Goal: Information Seeking & Learning: Learn about a topic

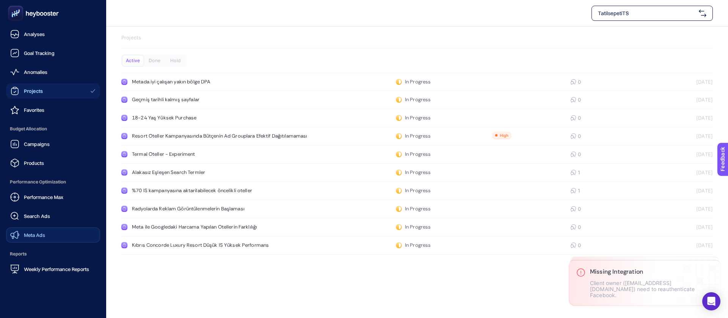
click at [32, 230] on div "Meta Ads" at bounding box center [27, 234] width 35 height 9
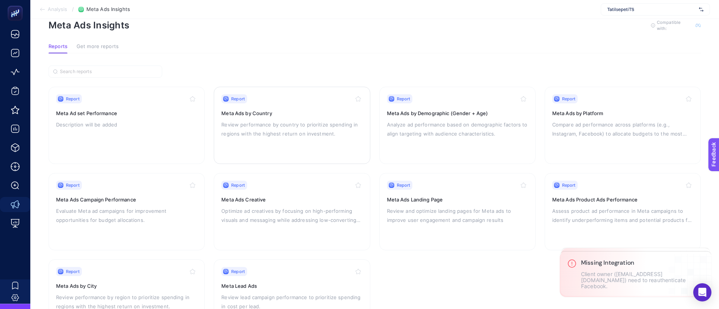
scroll to position [35, 0]
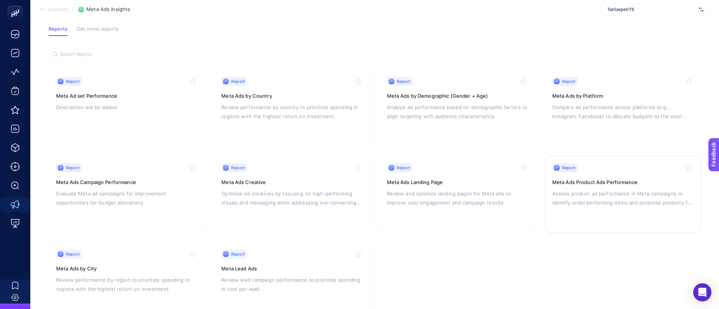
click at [603, 189] on p "Assess product ad performance in Meta campaigns to identify underperforming ite…" at bounding box center [622, 198] width 141 height 18
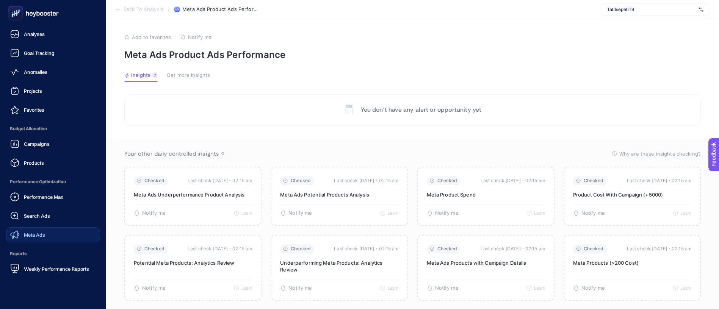
click at [28, 232] on span "Meta Ads" at bounding box center [34, 235] width 21 height 6
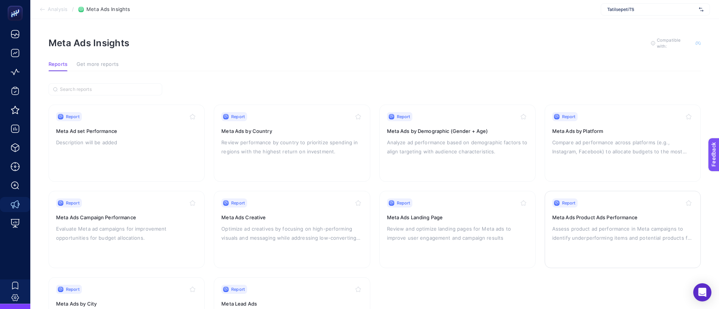
click at [599, 214] on h3 "Meta Ads Product Ads Performance" at bounding box center [622, 218] width 141 height 8
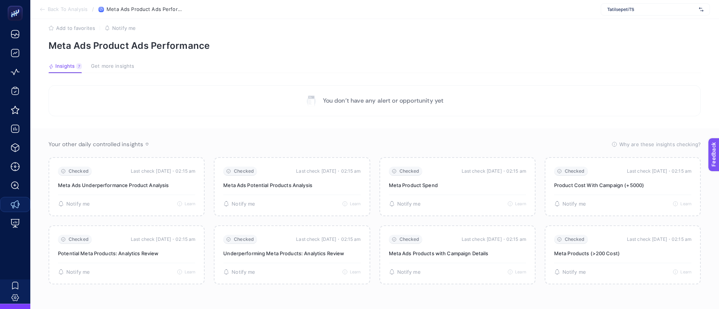
scroll to position [11, 0]
click at [679, 9] on span "TatilsepetiTS" at bounding box center [651, 9] width 89 height 6
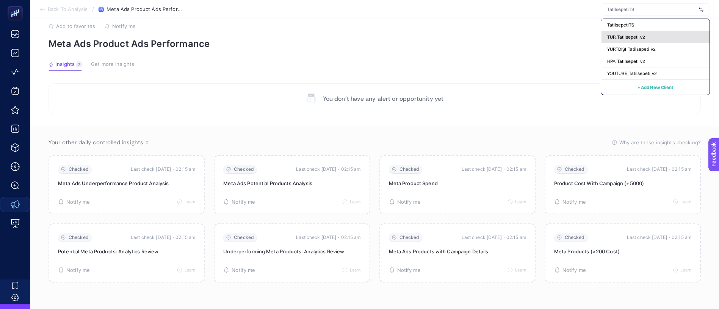
click at [645, 34] on span "TUR_Tatilsepeti_v2" at bounding box center [626, 37] width 38 height 6
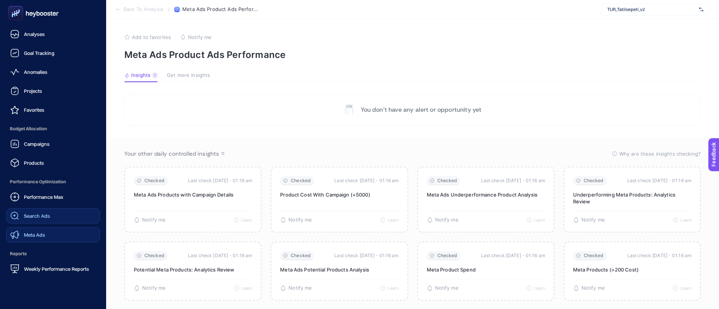
click at [42, 213] on span "Search Ads" at bounding box center [37, 216] width 26 height 6
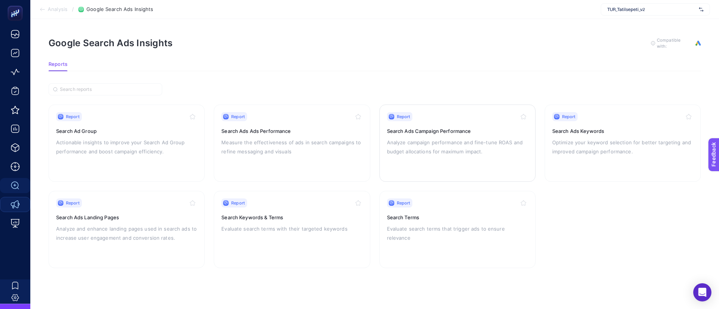
click at [450, 138] on p "Analyze campaign performance and fine-tune ROAS and budget allocations for maxi…" at bounding box center [457, 147] width 141 height 18
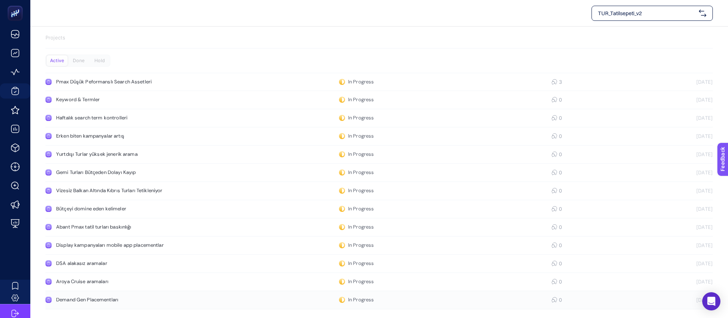
click at [86, 297] on div "Demand Gen Placementları" at bounding box center [143, 300] width 175 height 6
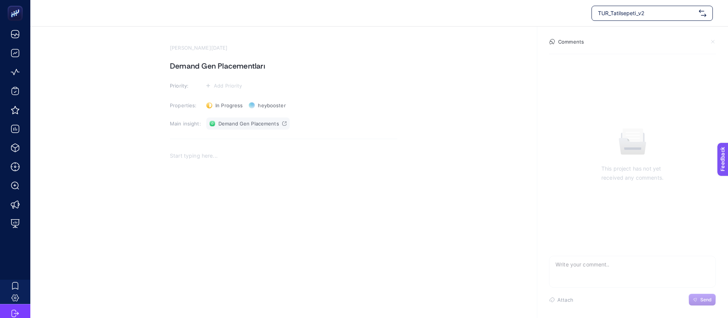
click at [234, 121] on span "Demand Gen Placements" at bounding box center [248, 124] width 61 height 6
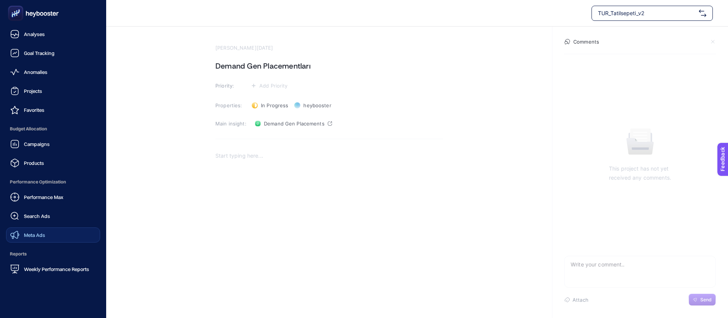
click at [47, 227] on link "Meta Ads" at bounding box center [53, 234] width 94 height 15
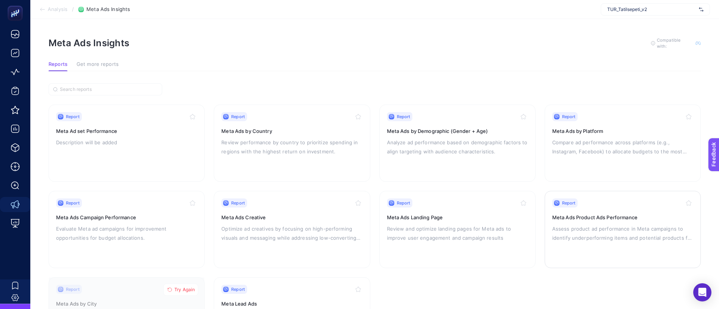
click at [569, 199] on div "Report Meta Ads Product Ads Performance Assess product ad performance in Meta c…" at bounding box center [622, 230] width 141 height 62
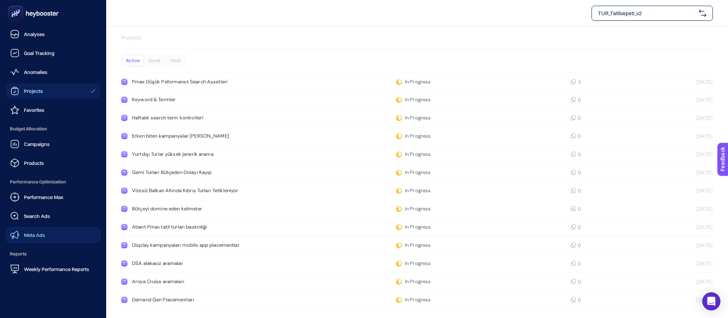
click at [35, 232] on span "Meta Ads" at bounding box center [34, 235] width 21 height 6
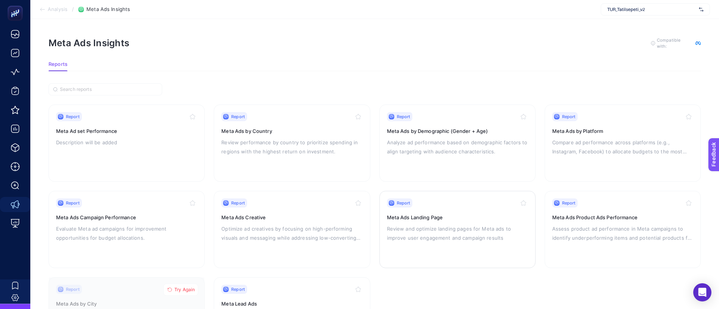
click at [420, 214] on h3 "Meta Ads Landing Page" at bounding box center [457, 218] width 141 height 8
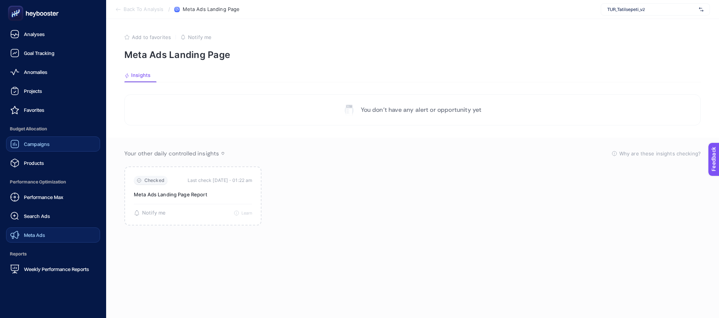
click at [36, 136] on link "Campaigns" at bounding box center [53, 143] width 94 height 15
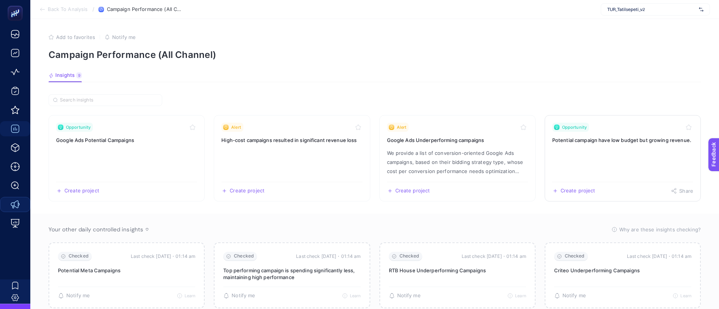
click at [627, 133] on link "Opportunity Potential campaign have low budget but growing revenue. Create proj…" at bounding box center [623, 158] width 156 height 86
